Goal: Navigation & Orientation: Find specific page/section

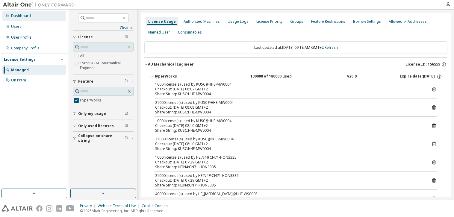
click at [19, 18] on div "Dashboard" at bounding box center [34, 16] width 64 height 10
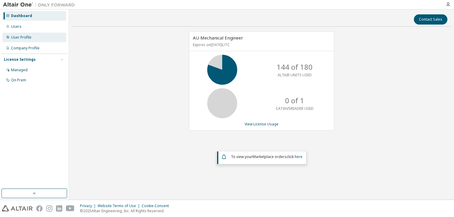
click at [26, 37] on div "User Profile" at bounding box center [21, 37] width 20 height 5
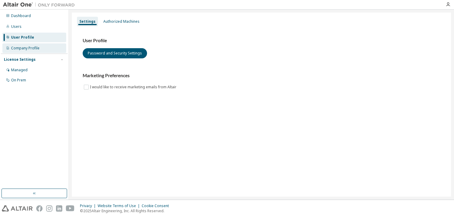
click at [26, 49] on div "Company Profile" at bounding box center [25, 48] width 28 height 5
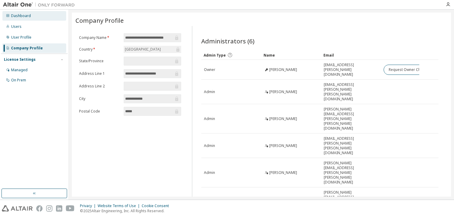
click at [23, 13] on div "Dashboard" at bounding box center [34, 16] width 64 height 10
